Goal: Transaction & Acquisition: Obtain resource

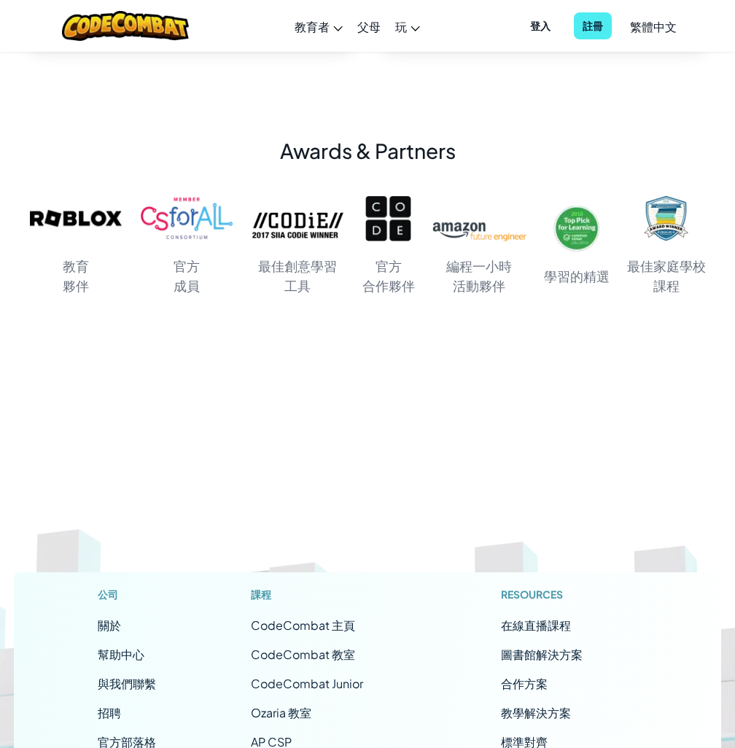
scroll to position [7163, 0]
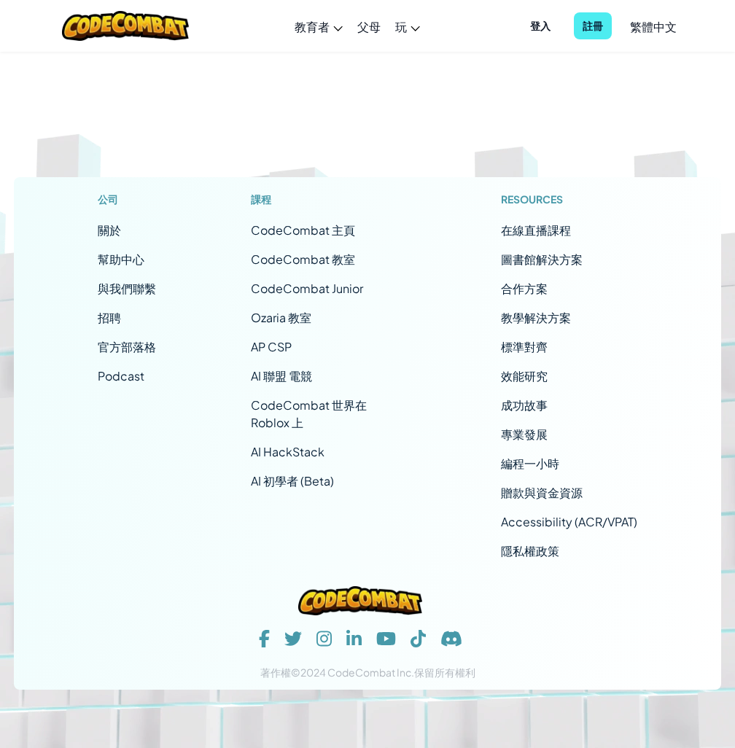
drag, startPoint x: 541, startPoint y: 391, endPoint x: 586, endPoint y: 641, distance: 253.9
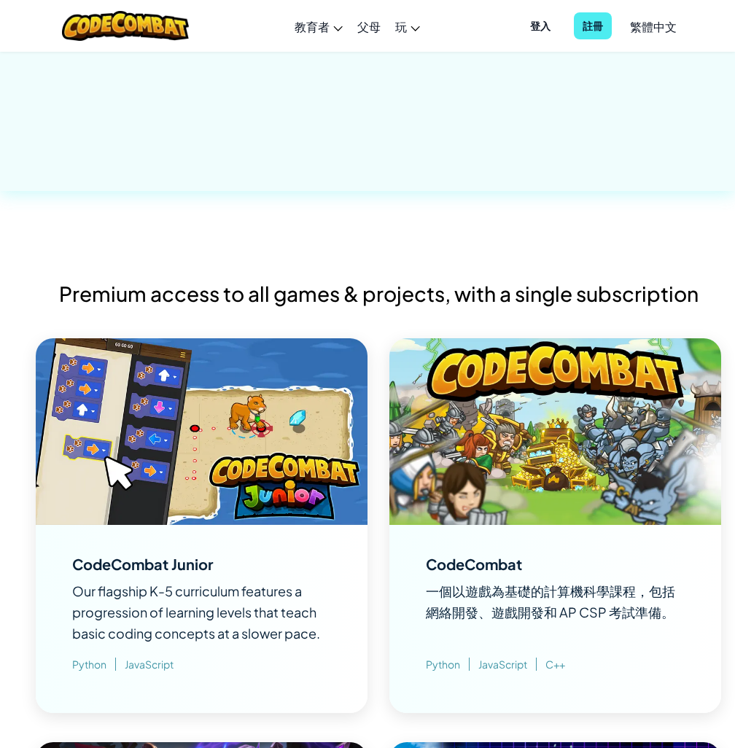
scroll to position [0, 0]
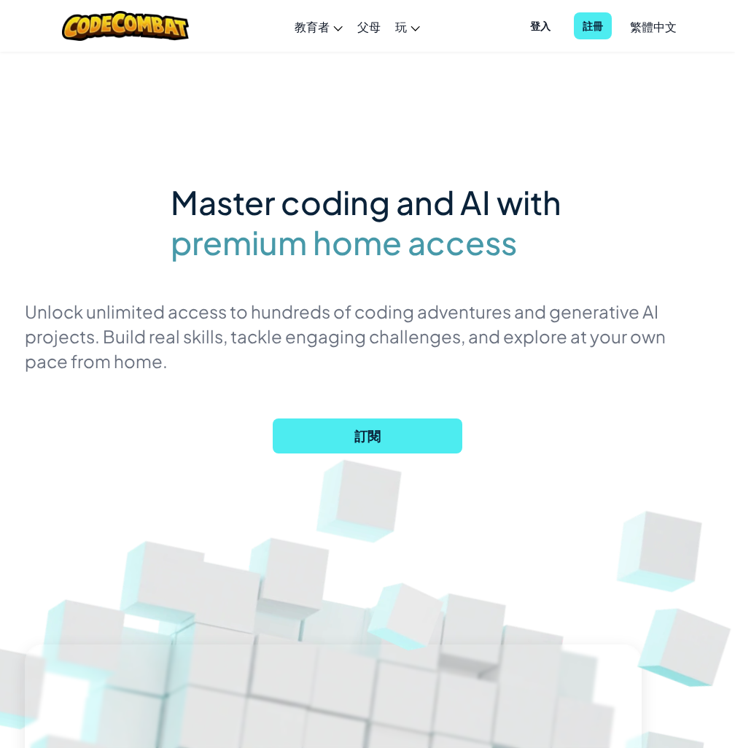
drag, startPoint x: 456, startPoint y: 522, endPoint x: 418, endPoint y: 115, distance: 408.4
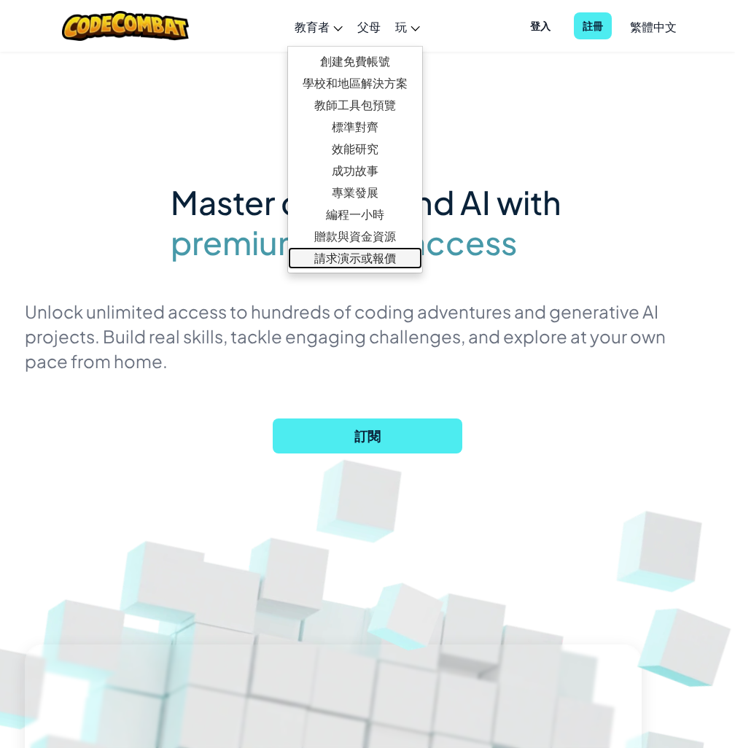
click at [391, 263] on link "請求演示或報價" at bounding box center [355, 258] width 134 height 22
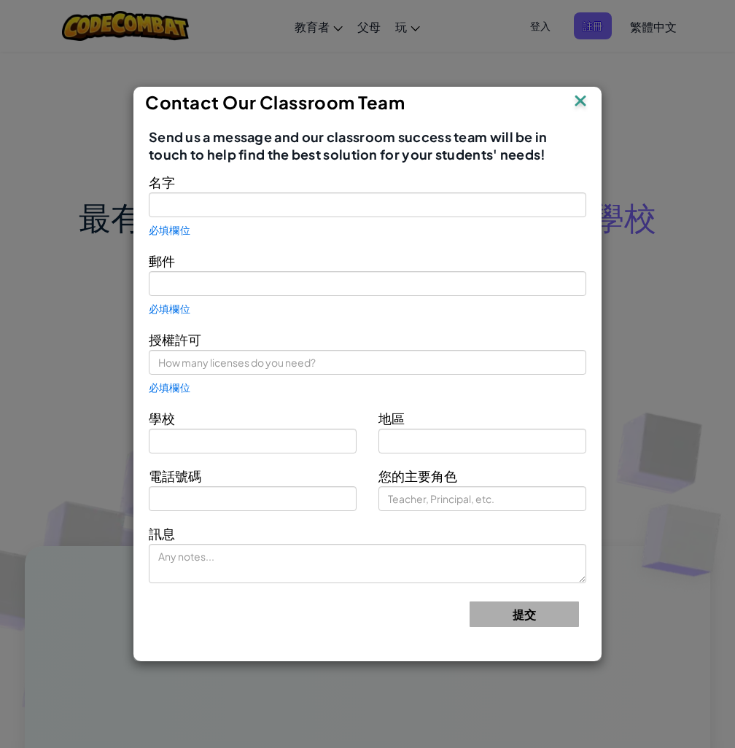
click at [568, 104] on div "Contact Our Classroom Team" at bounding box center [367, 102] width 445 height 22
click at [568, 94] on div "Contact Our Classroom Team" at bounding box center [367, 102] width 445 height 22
click at [578, 96] on img at bounding box center [580, 102] width 19 height 22
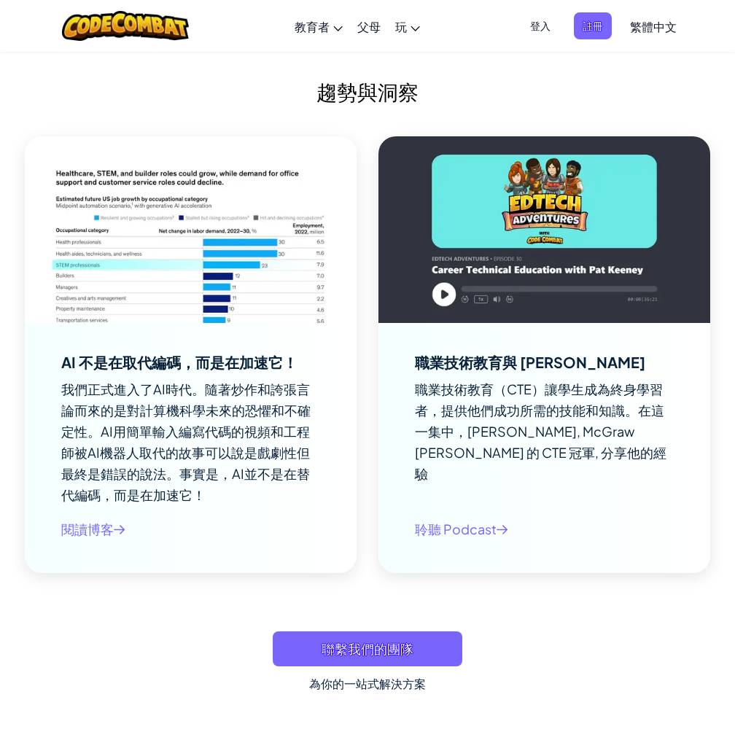
scroll to position [13027, 0]
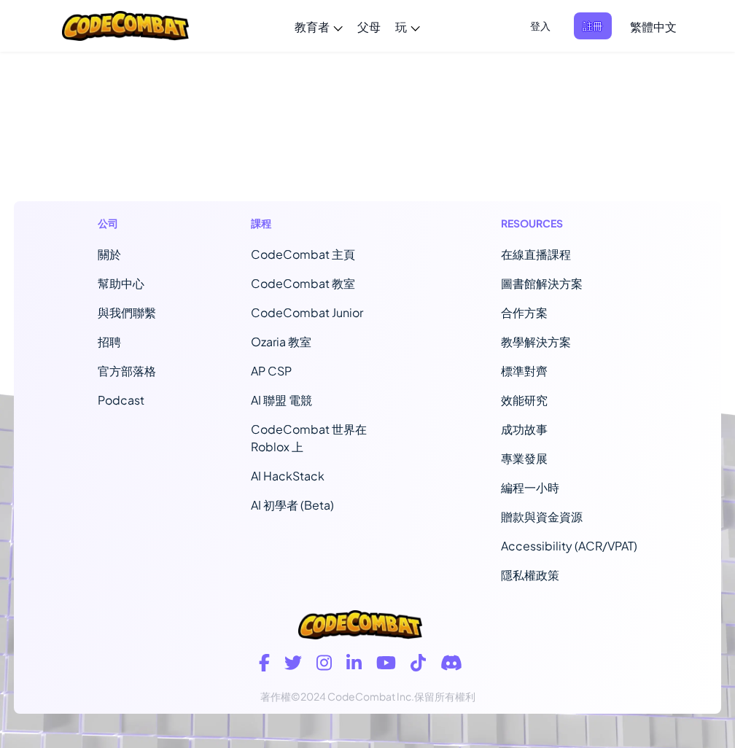
drag, startPoint x: 578, startPoint y: 96, endPoint x: 598, endPoint y: 543, distance: 447.2
